Goal: Task Accomplishment & Management: Use online tool/utility

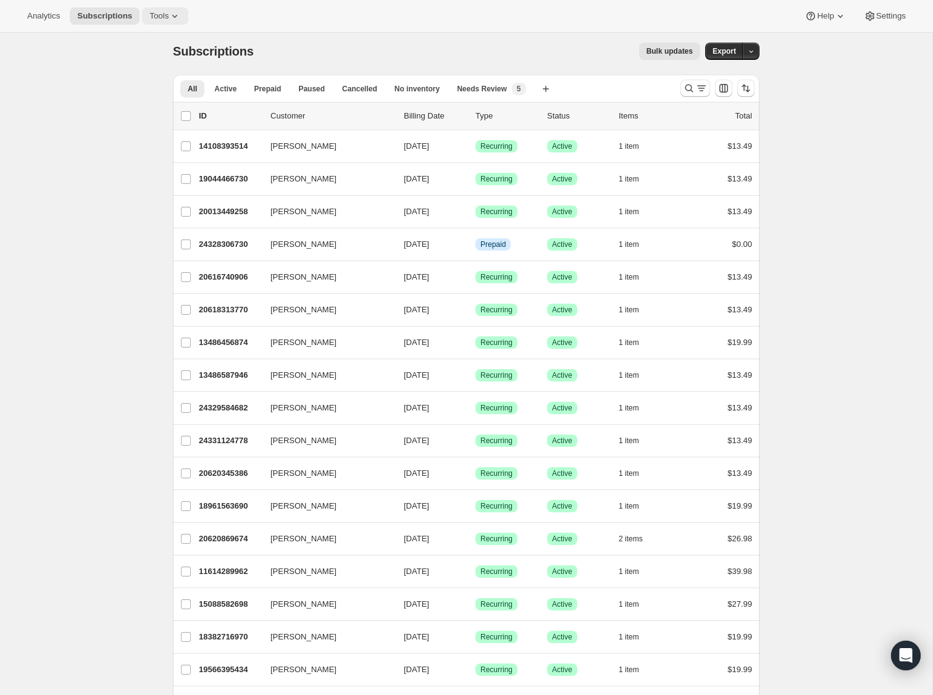
click at [174, 19] on icon at bounding box center [175, 16] width 12 height 12
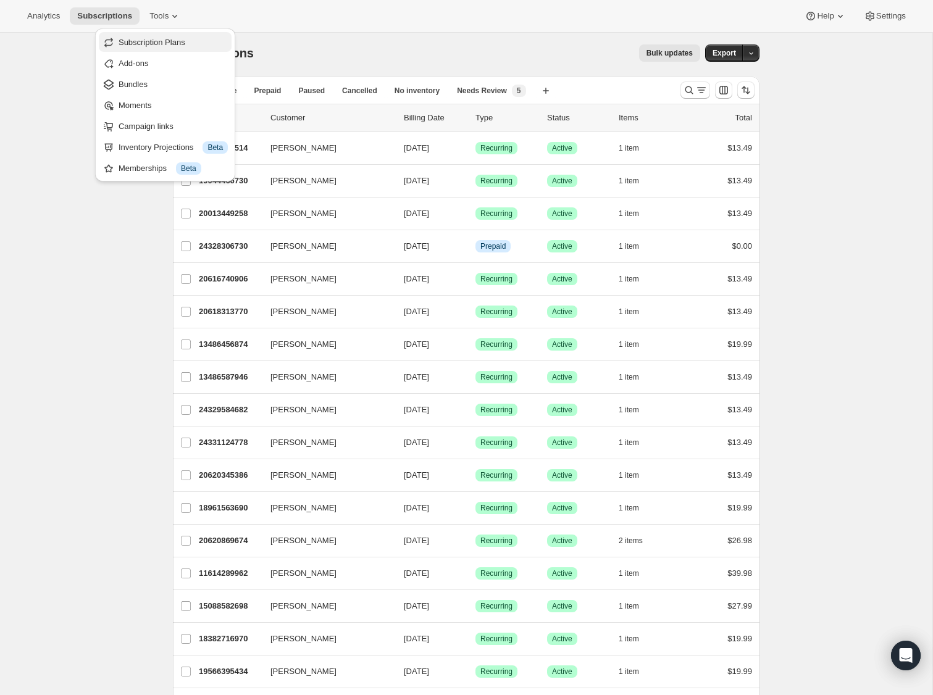
scroll to position [5, 0]
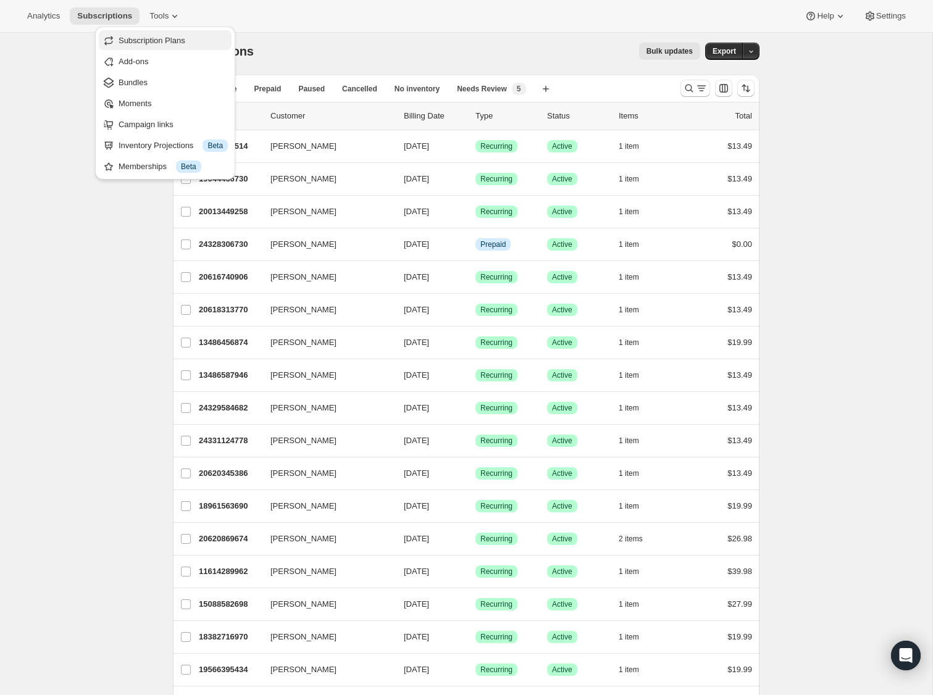
click at [167, 38] on span "Subscription Plans" at bounding box center [152, 40] width 67 height 9
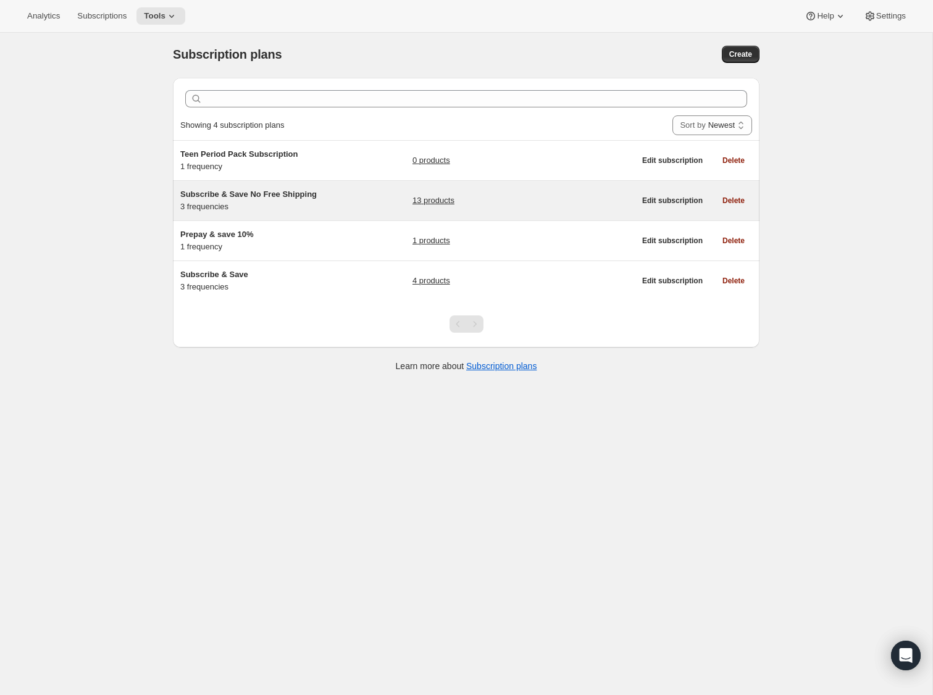
scroll to position [6, 0]
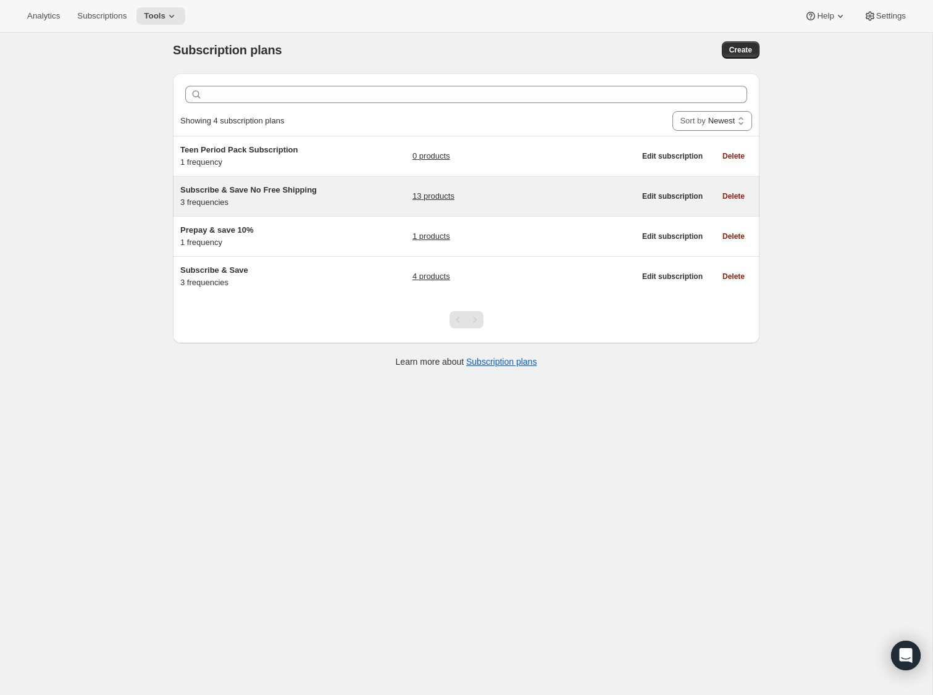
click at [432, 195] on link "13 products" at bounding box center [433, 196] width 42 height 12
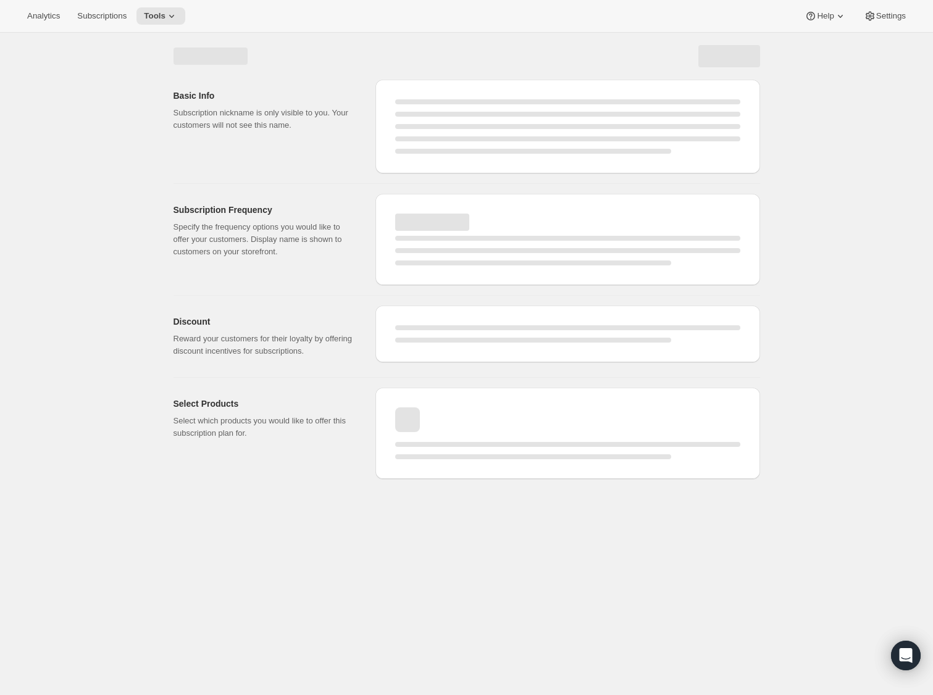
select select "WEEK"
select select "MONTH"
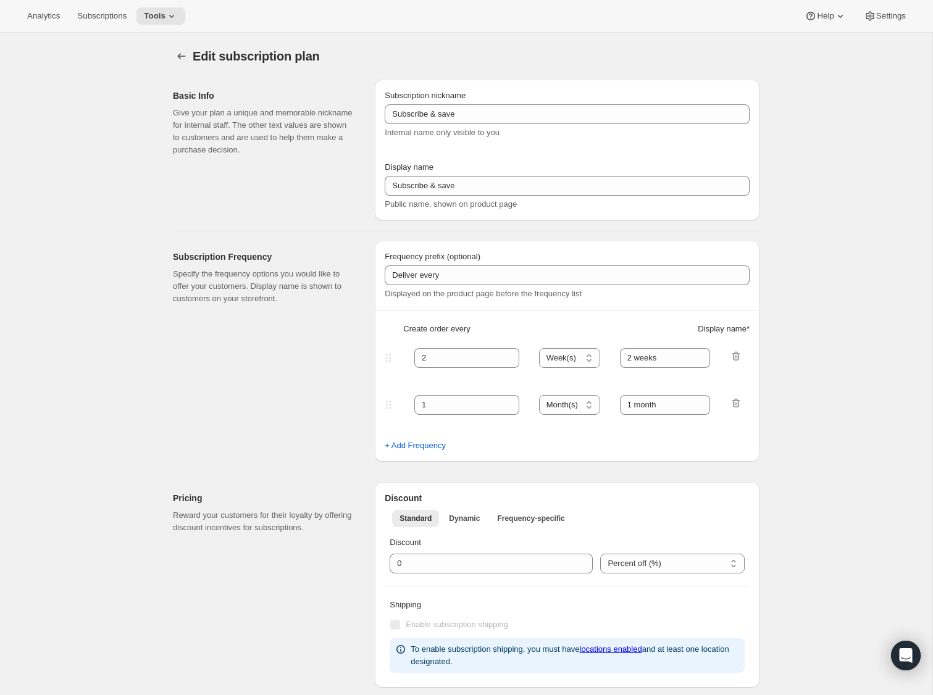
select select "MONTH"
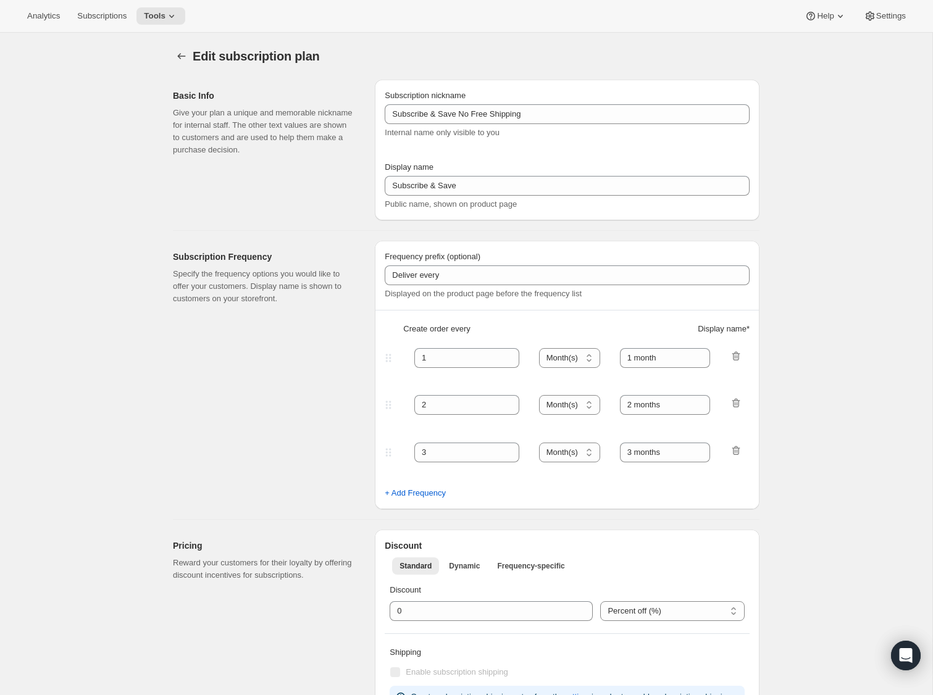
type input "Subscribe & Save No Free Shipping"
type input "Subscribe & Save"
type input "1"
select select "MONTH"
type input "1 month"
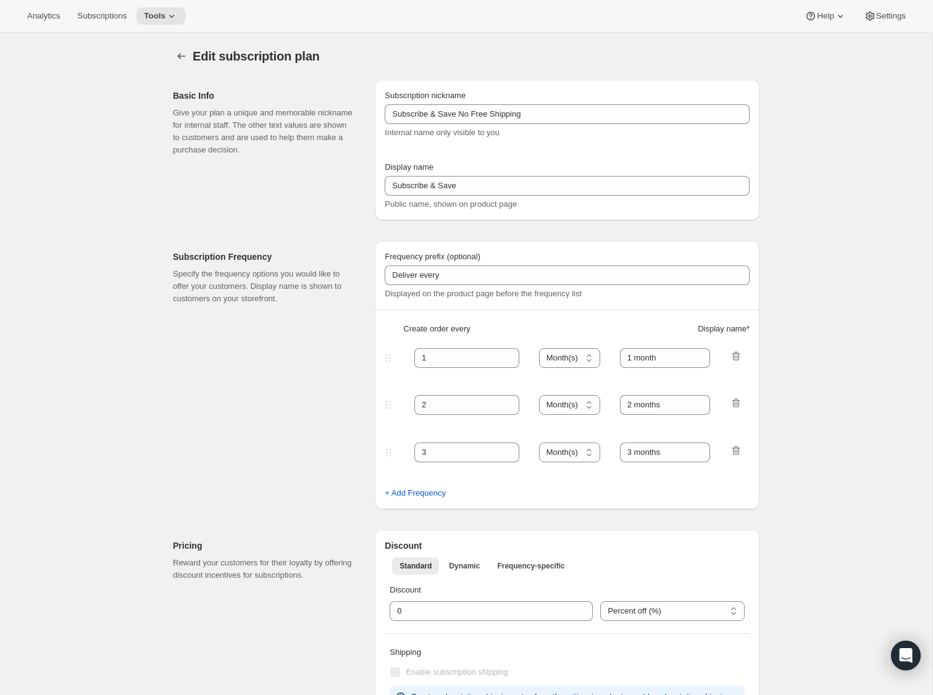
type input "2"
type input "2 months"
type input "Never worry about running out. Modify or cancel anytime."
click at [198, 62] on span "Edit subscription plan" at bounding box center [256, 56] width 127 height 14
click at [189, 54] on button "Subscription plans" at bounding box center [181, 56] width 17 height 17
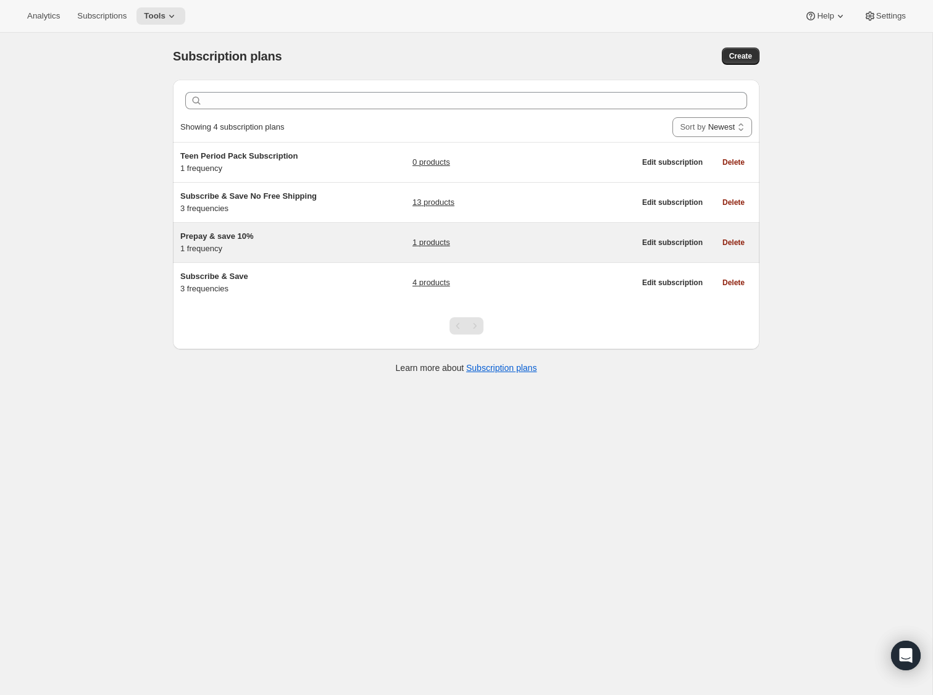
click at [219, 238] on span "Prepay & save 10%" at bounding box center [216, 235] width 73 height 9
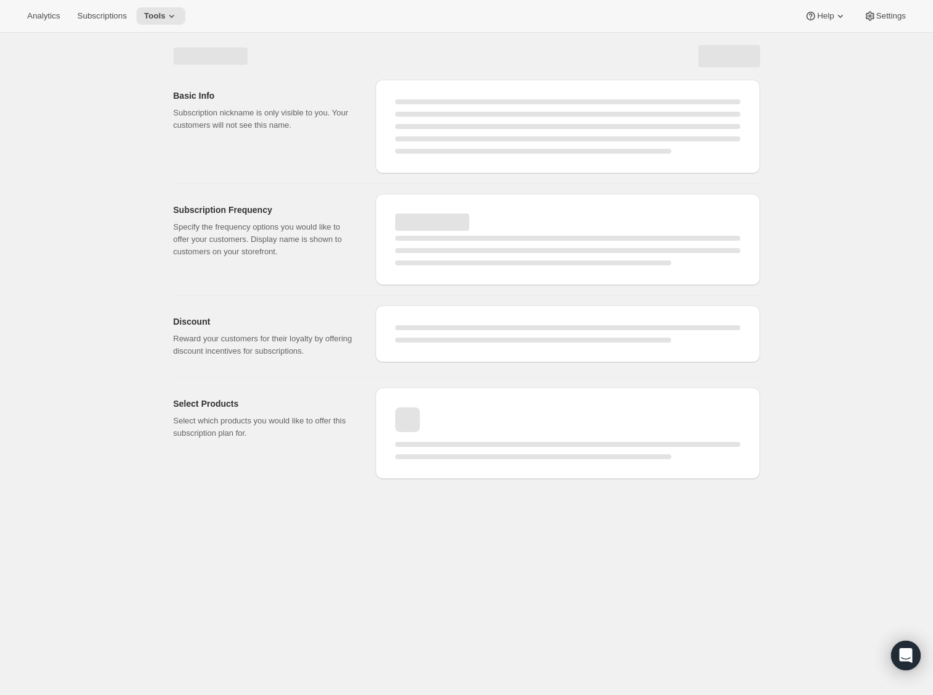
select select "WEEK"
select select "MONTH"
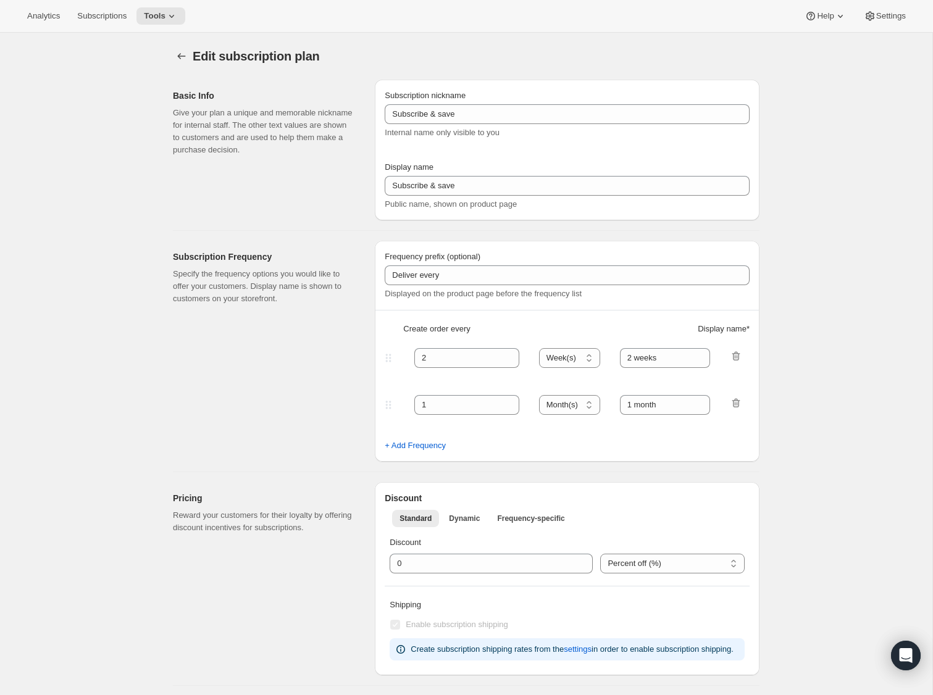
type input "Prepay & save 10%"
select select "ENABLED"
select select "MONTH"
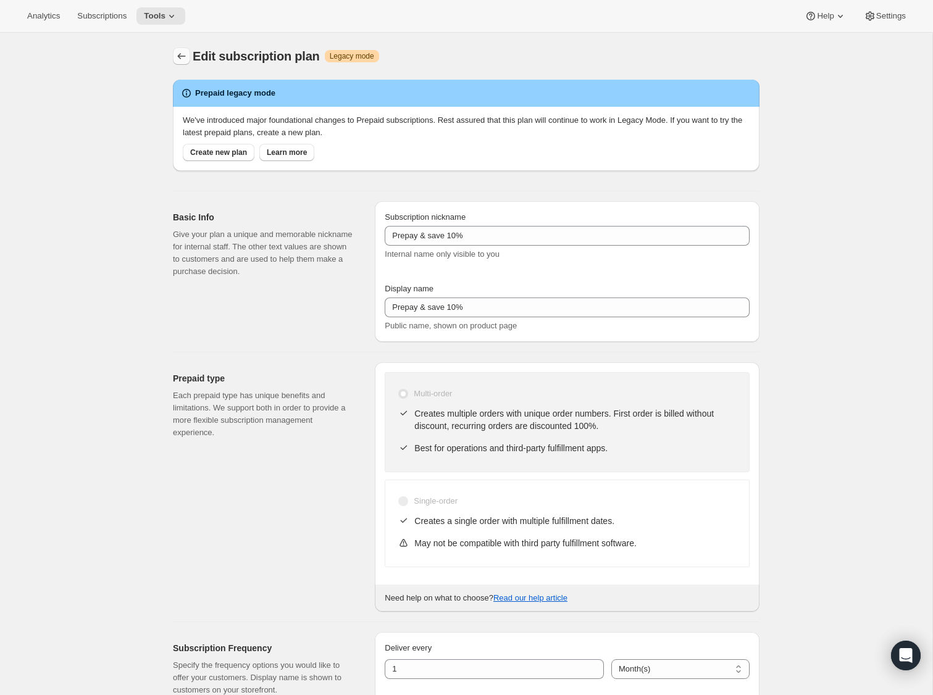
click at [179, 57] on icon "Subscription plans" at bounding box center [181, 56] width 12 height 12
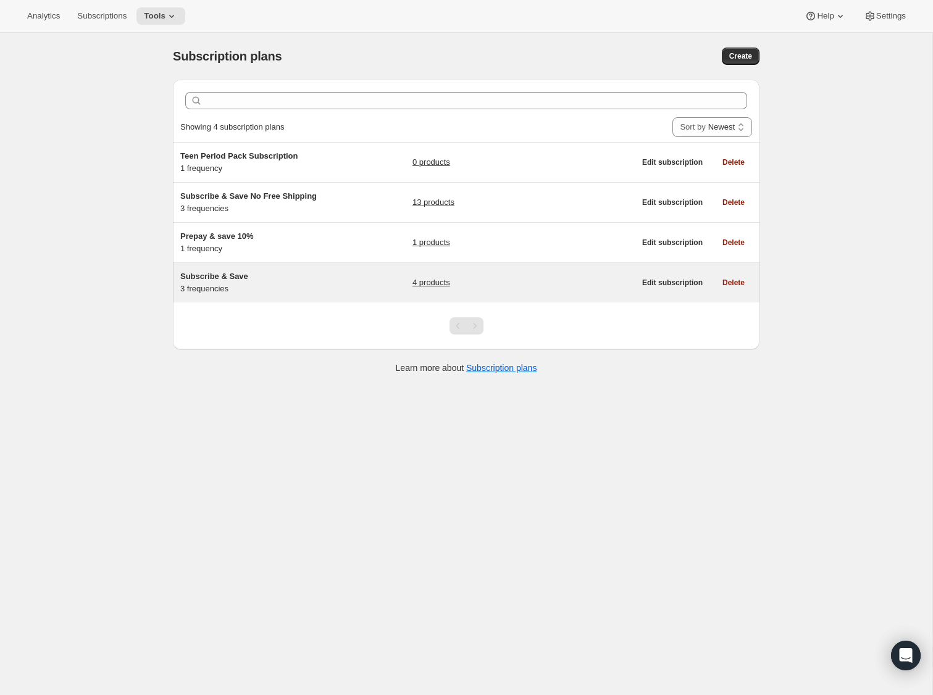
click at [205, 276] on span "Subscribe & Save" at bounding box center [214, 276] width 68 height 9
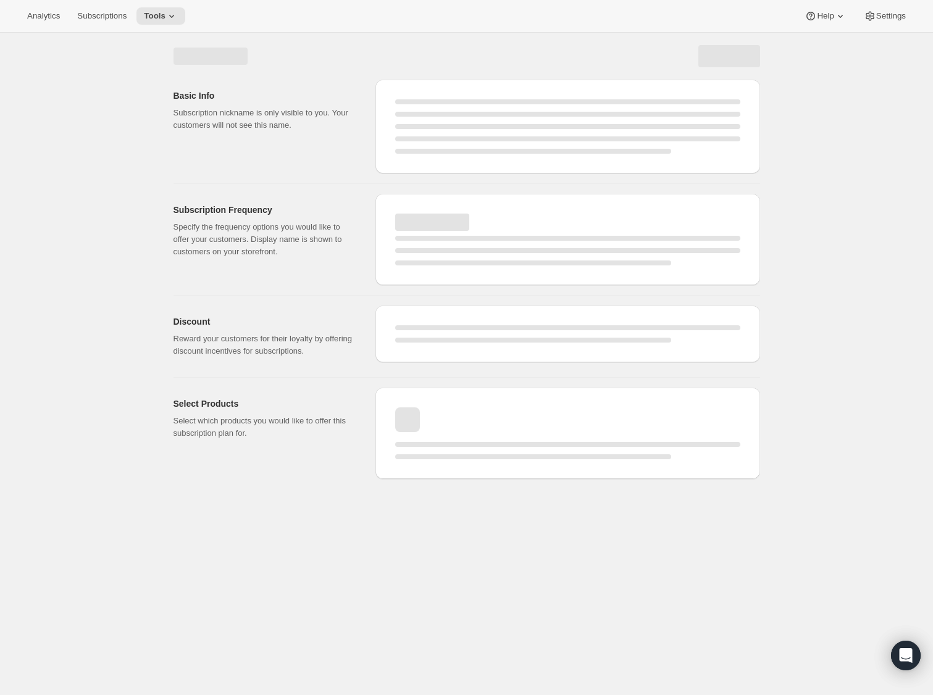
select select "WEEK"
select select "MONTH"
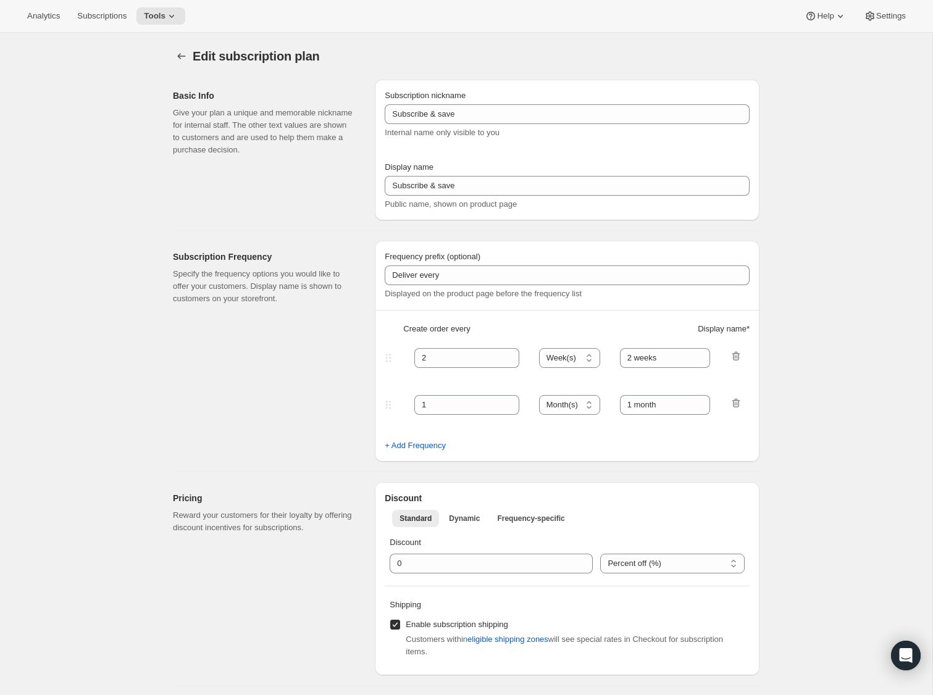
type input "Subscribe & Save"
type input "Subscribe & Save <b>Free Shipping</b>"
type input "1"
type input "1 month"
type input "2"
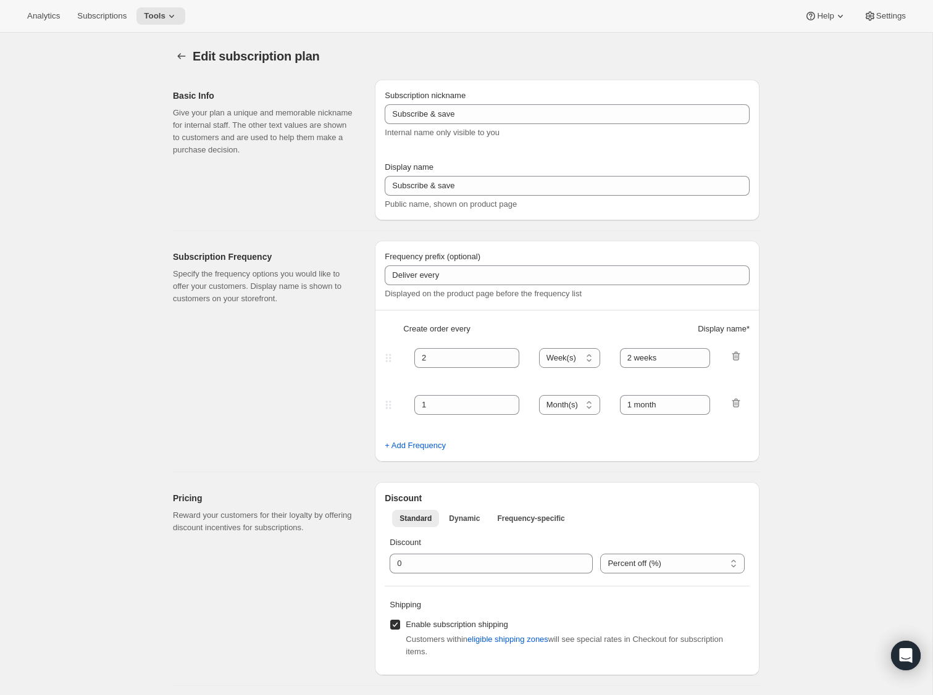
type input "2 months"
type input "Subscribers get Free Shipping! Modify or cancel anytime."
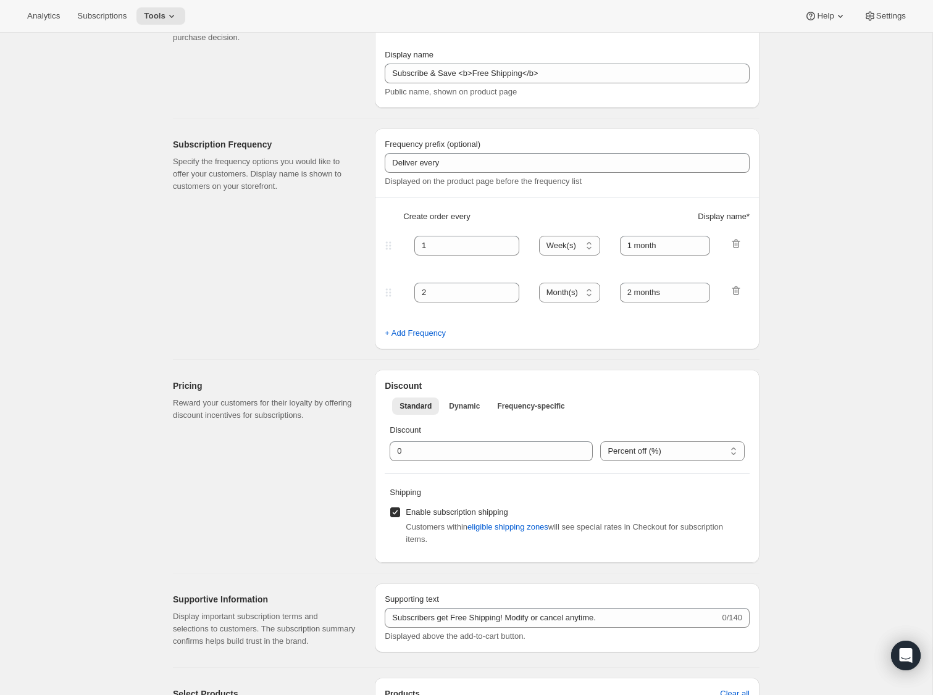
select select "MONTH"
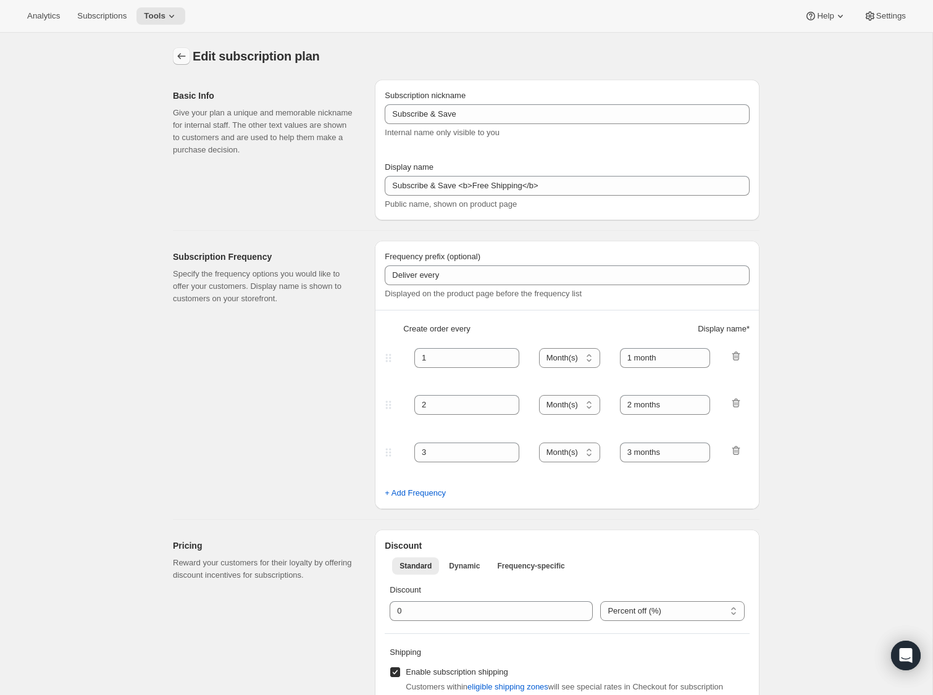
click at [177, 48] on button "Subscription plans" at bounding box center [181, 56] width 17 height 17
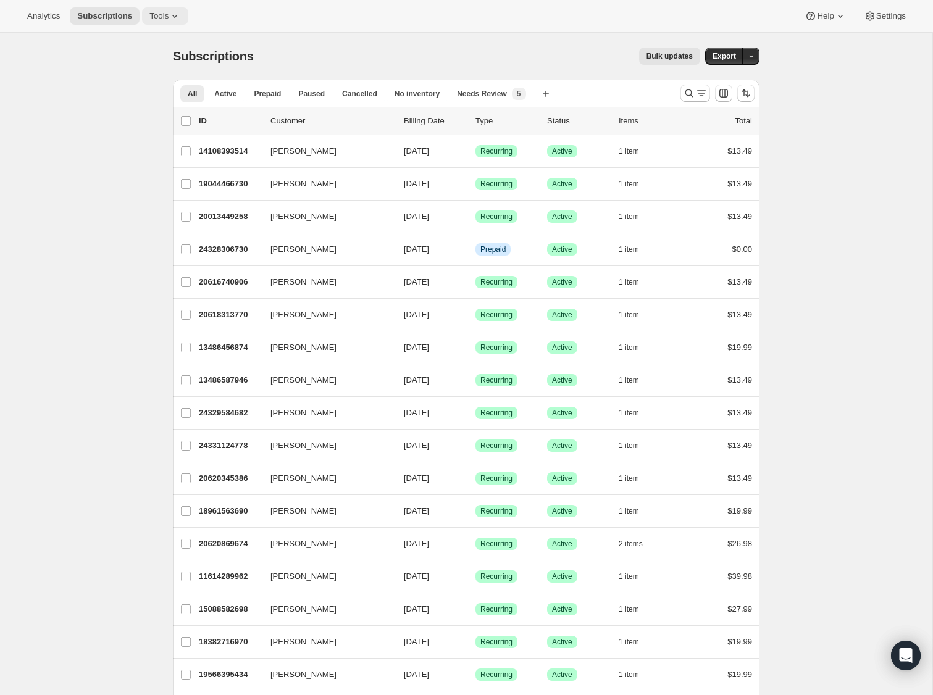
click at [156, 17] on span "Tools" at bounding box center [158, 16] width 19 height 10
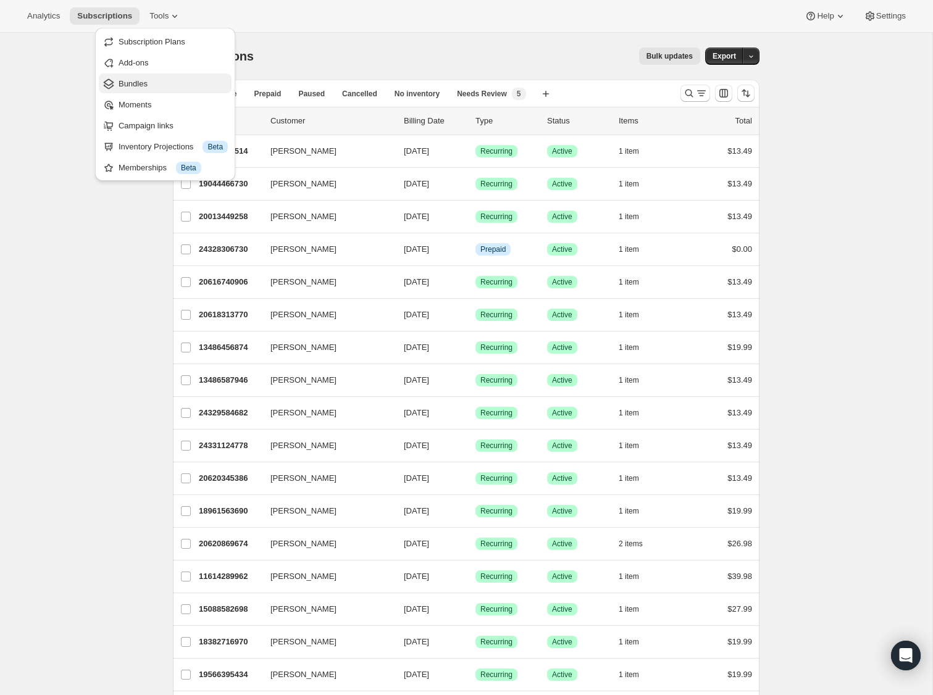
click at [166, 81] on span "Bundles" at bounding box center [173, 84] width 109 height 12
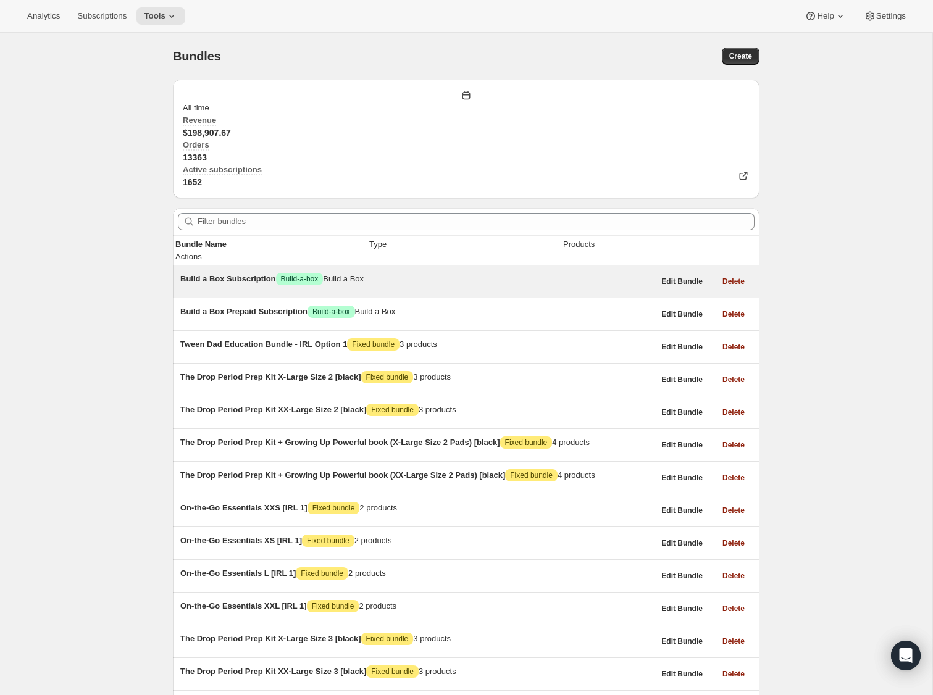
click at [227, 274] on span "Build a Box Subscription" at bounding box center [228, 278] width 96 height 9
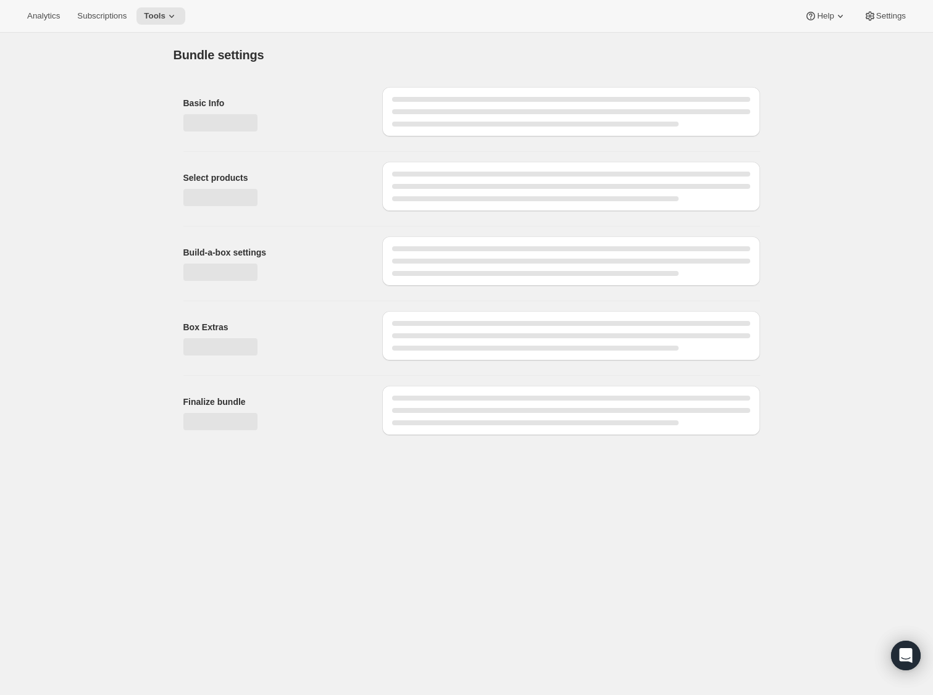
type input "Build a Box Subscription"
radio input "true"
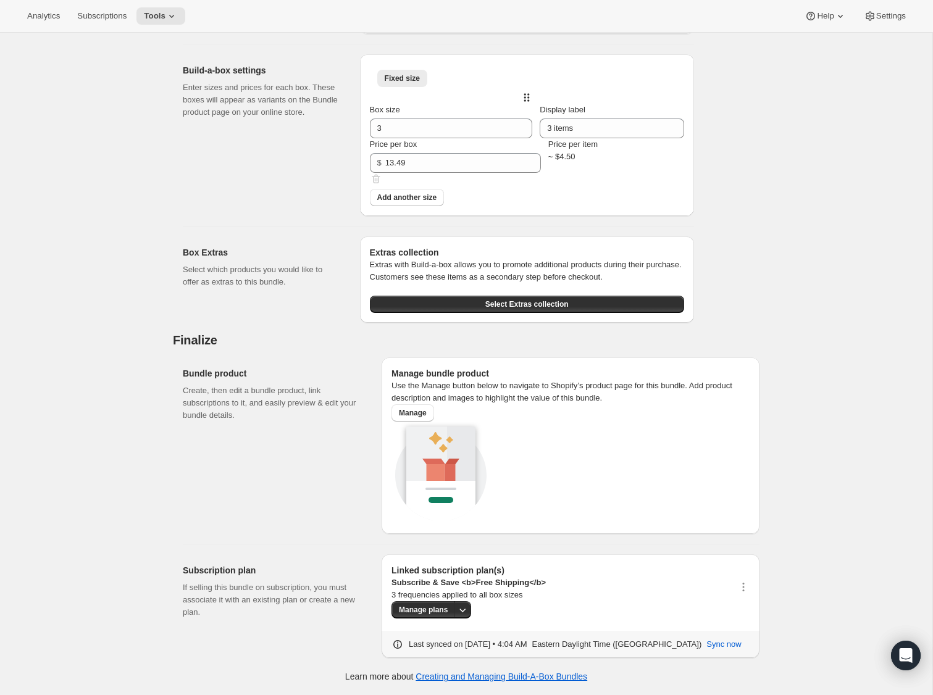
scroll to position [783, 0]
click at [413, 418] on span "Manage" at bounding box center [413, 413] width 28 height 10
